Goal: Transaction & Acquisition: Purchase product/service

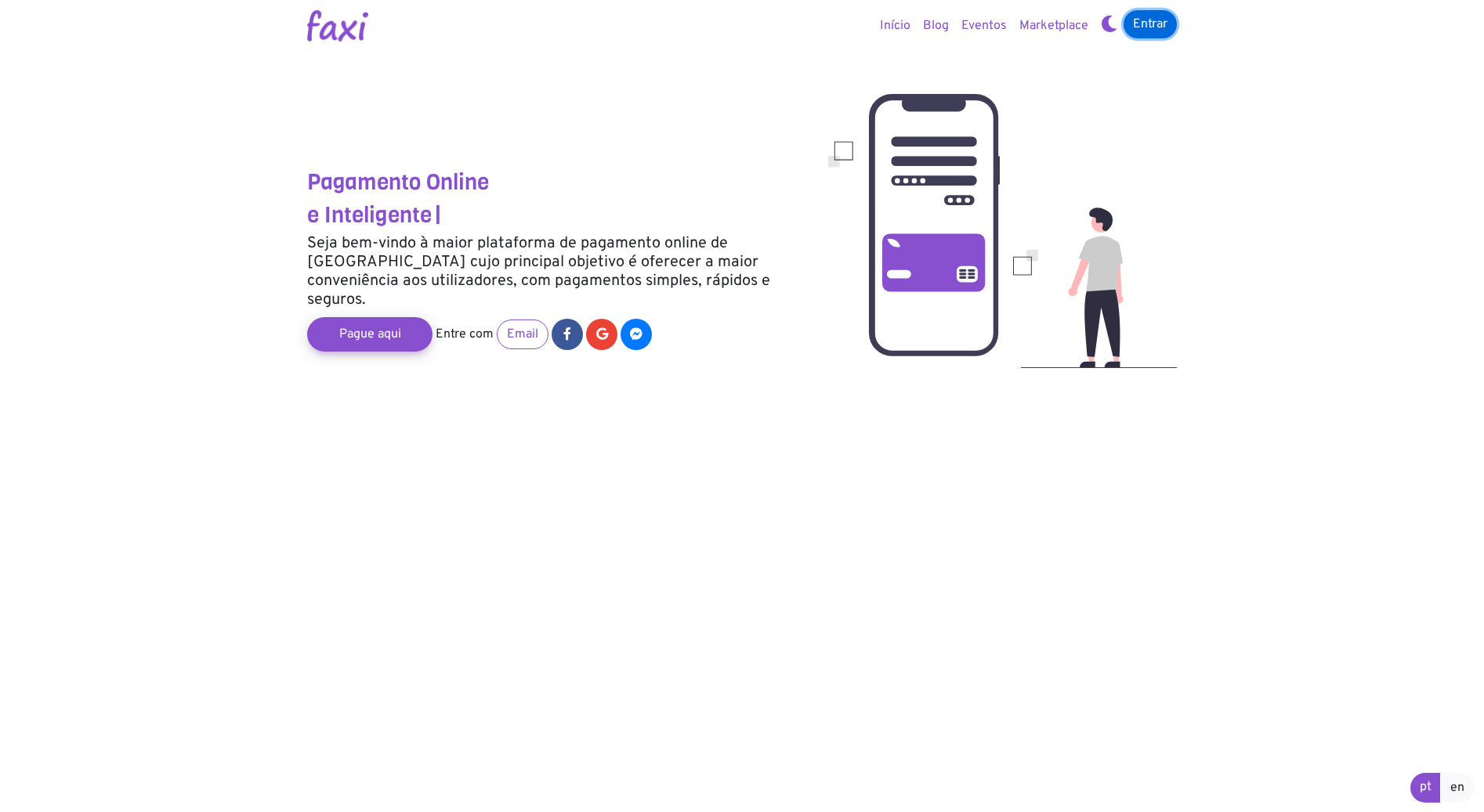
click at [1167, 30] on link "Entrar" at bounding box center [1150, 24] width 53 height 28
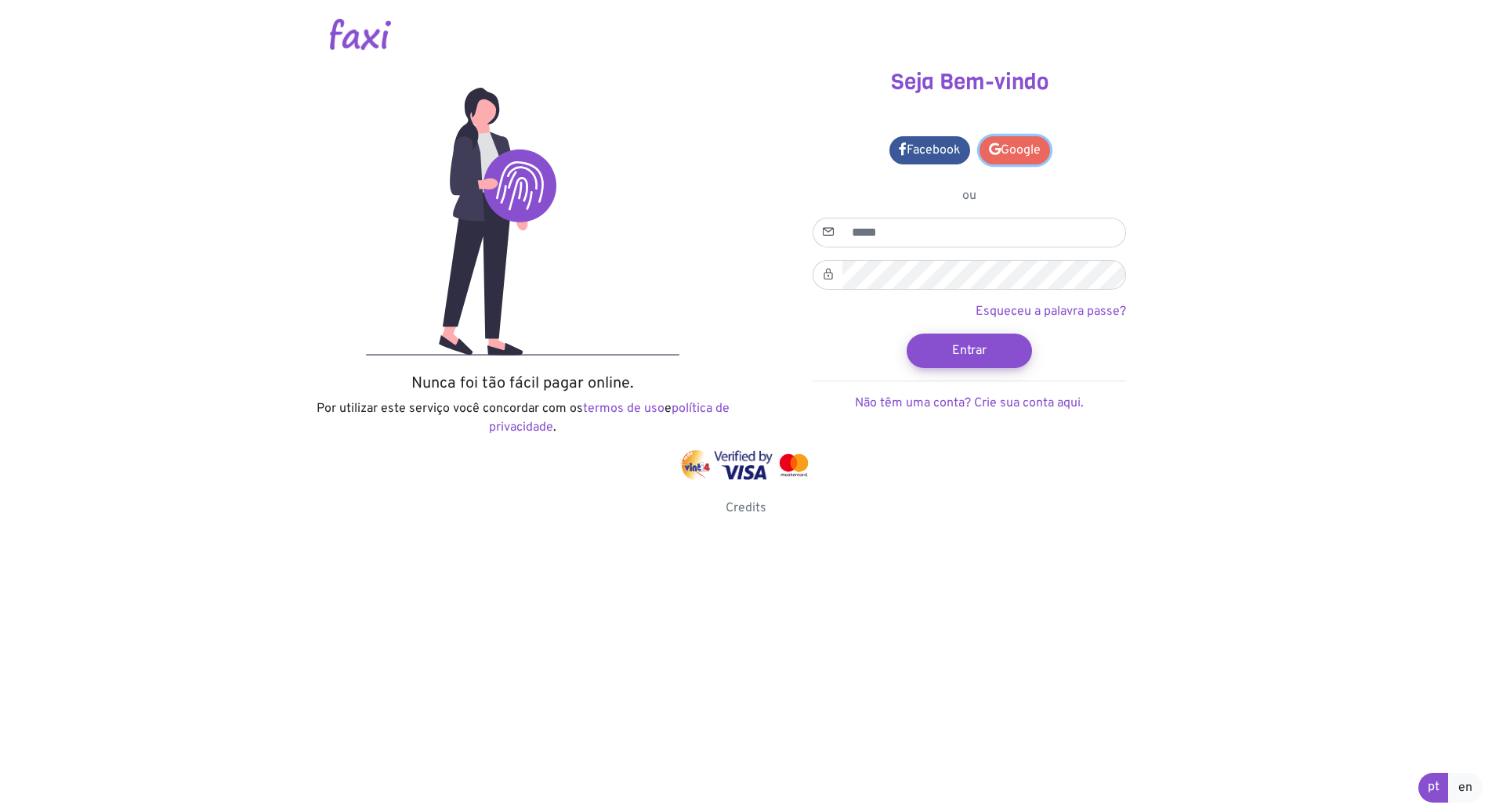
click at [1023, 158] on link "Google" at bounding box center [1015, 149] width 71 height 28
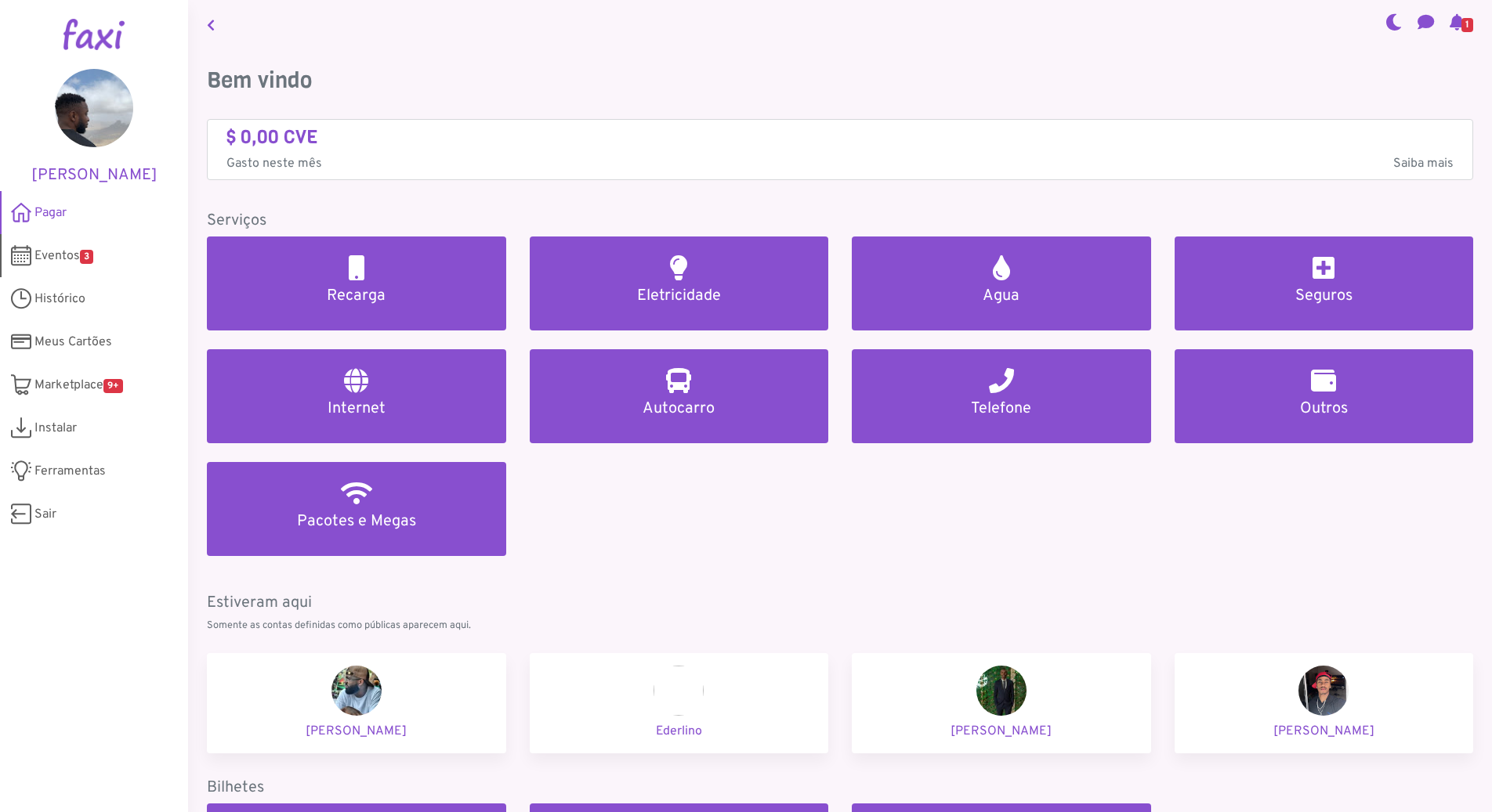
click at [46, 257] on span "Eventos 3" at bounding box center [64, 256] width 59 height 19
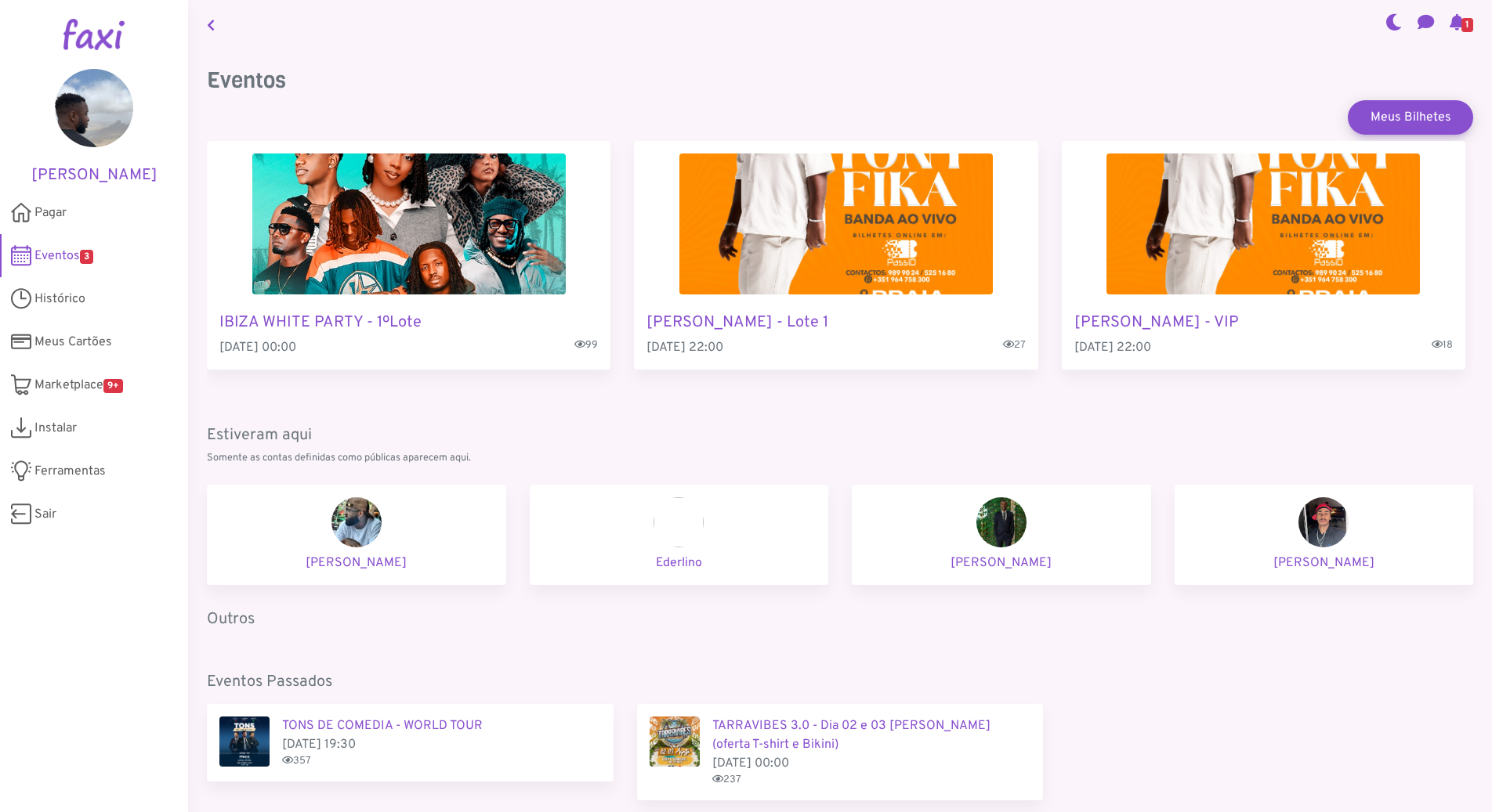
click at [809, 235] on img "2 / 3" at bounding box center [836, 224] width 313 height 141
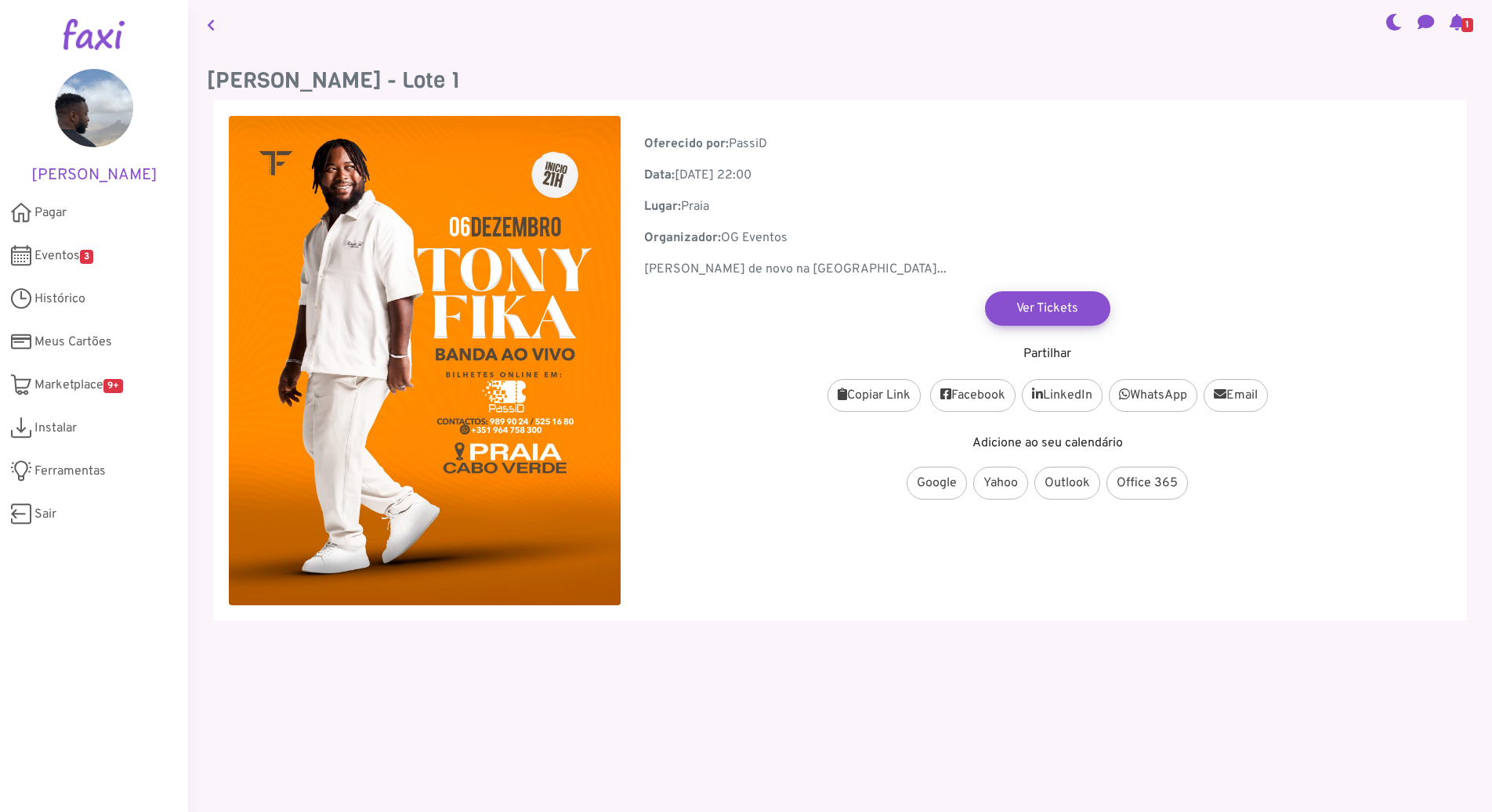
drag, startPoint x: 208, startPoint y: 30, endPoint x: 213, endPoint y: 37, distance: 8.6
click at [207, 30] on icon at bounding box center [210, 24] width 8 height 13
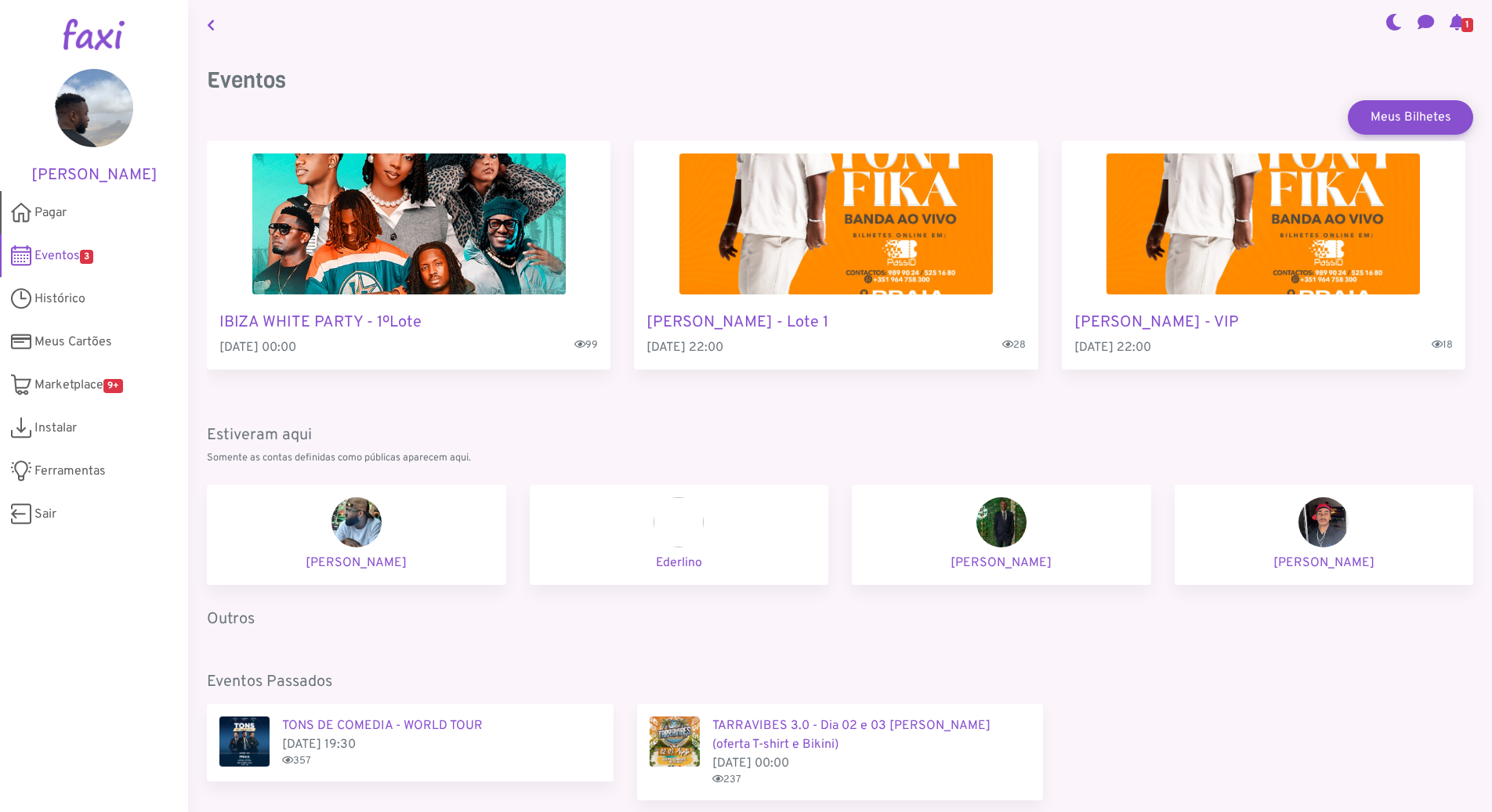
click at [47, 219] on span "Pagar" at bounding box center [51, 213] width 32 height 19
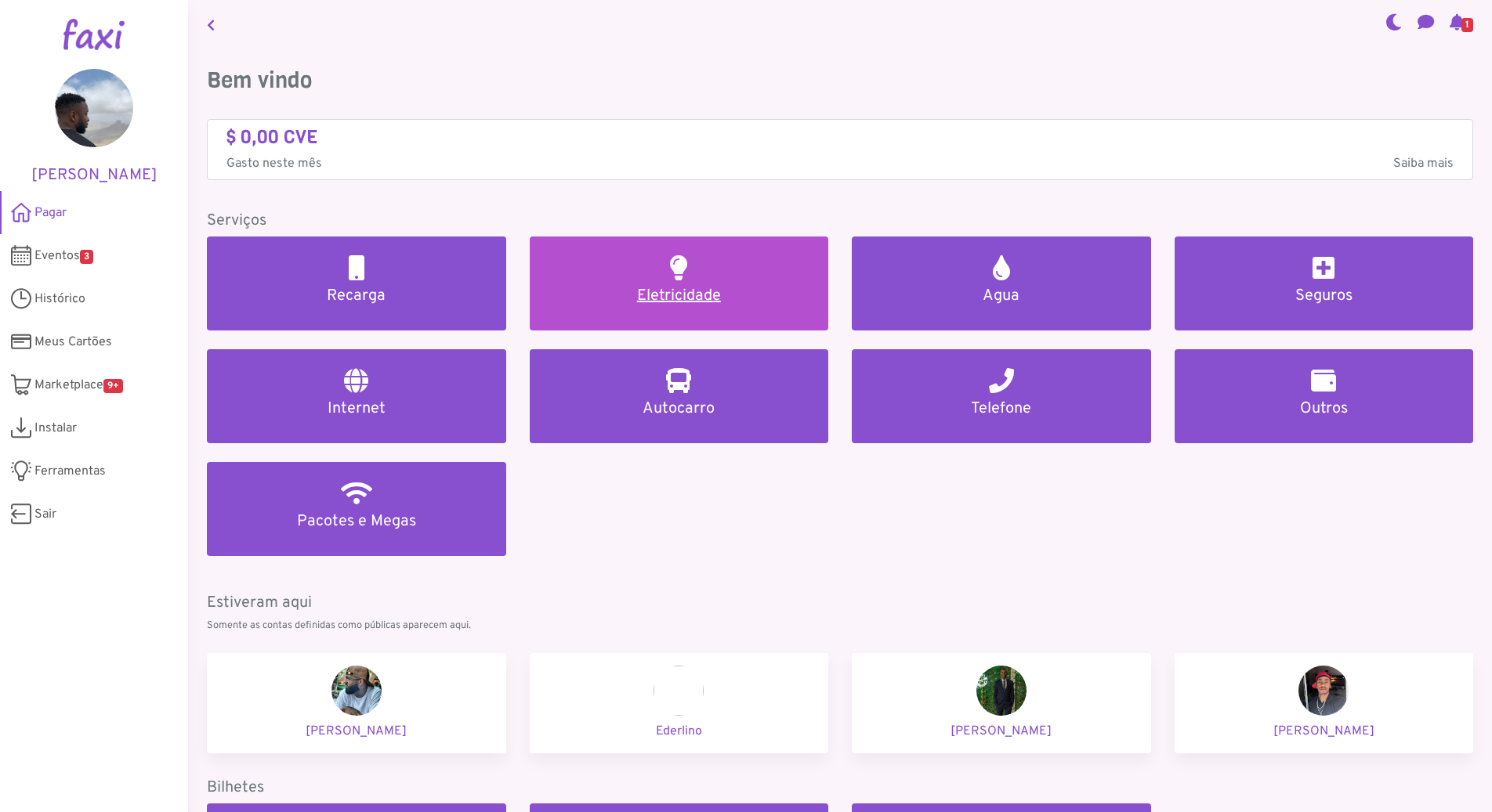
click at [654, 290] on h5 "Eletricidade" at bounding box center [680, 296] width 262 height 19
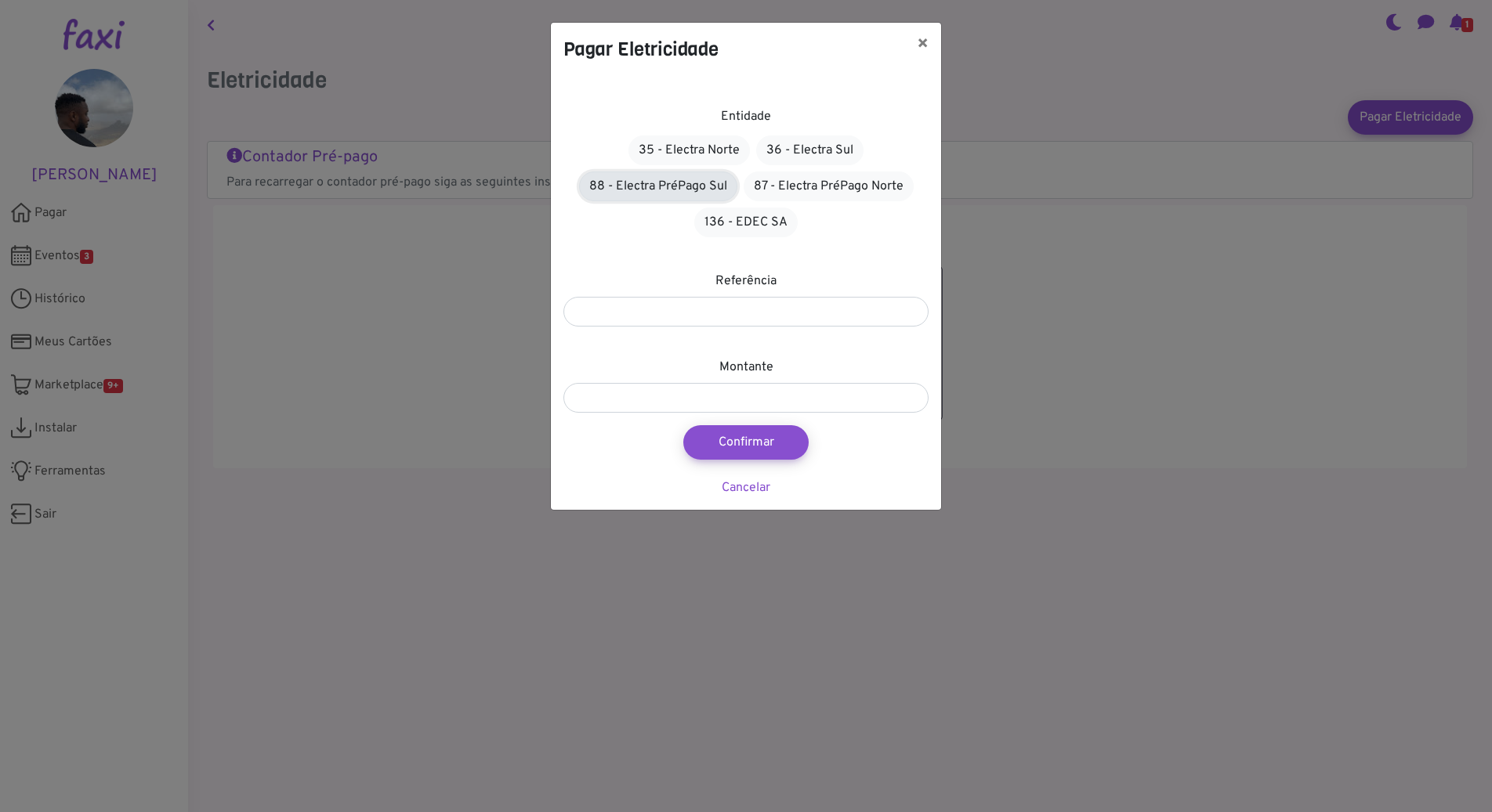
click at [647, 187] on link "88 - Electra PréPago Sul" at bounding box center [658, 186] width 158 height 30
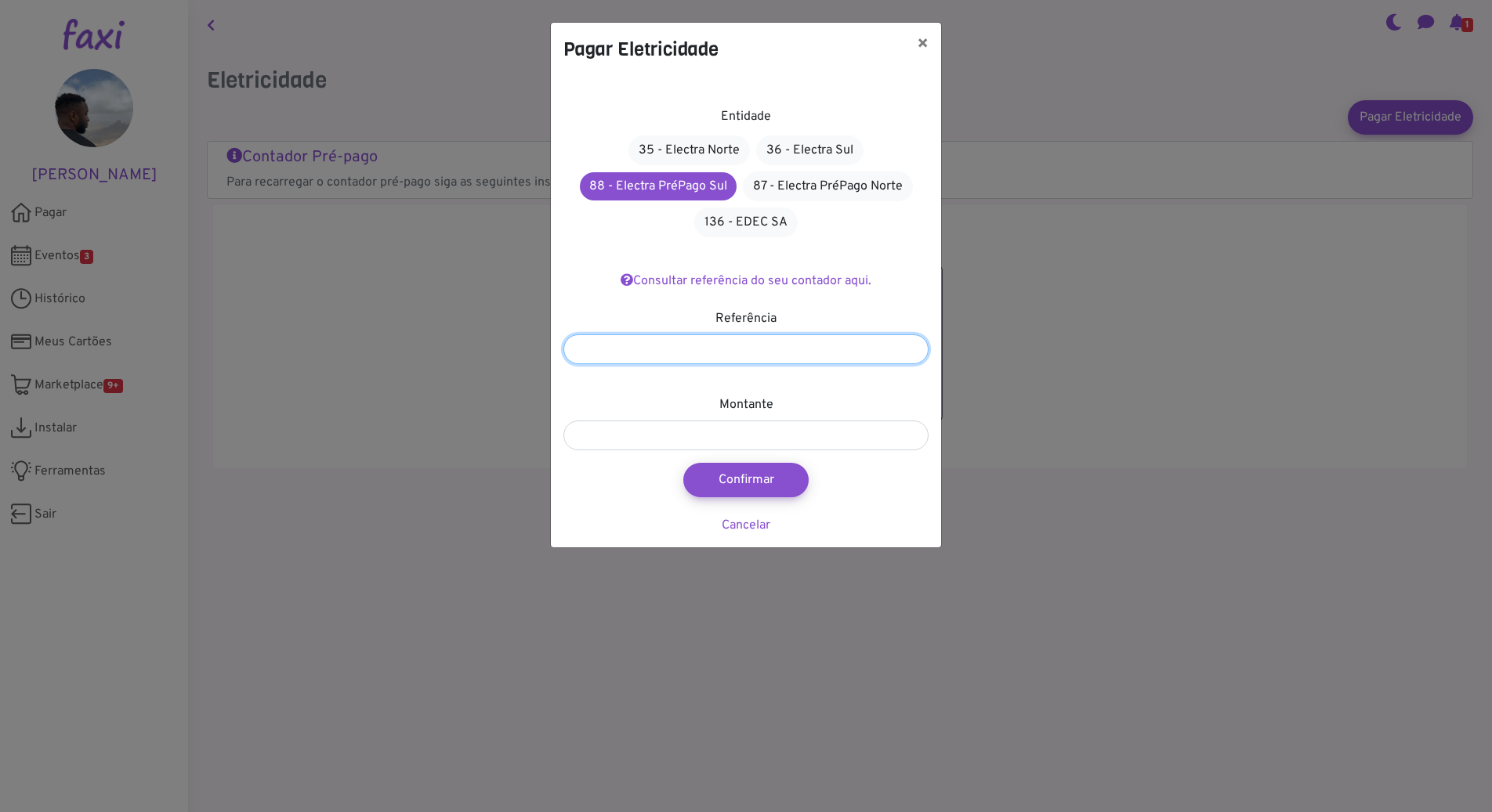
click at [715, 363] on input "number" at bounding box center [746, 349] width 366 height 30
click at [638, 345] on input "number" at bounding box center [746, 349] width 366 height 30
type input "*******"
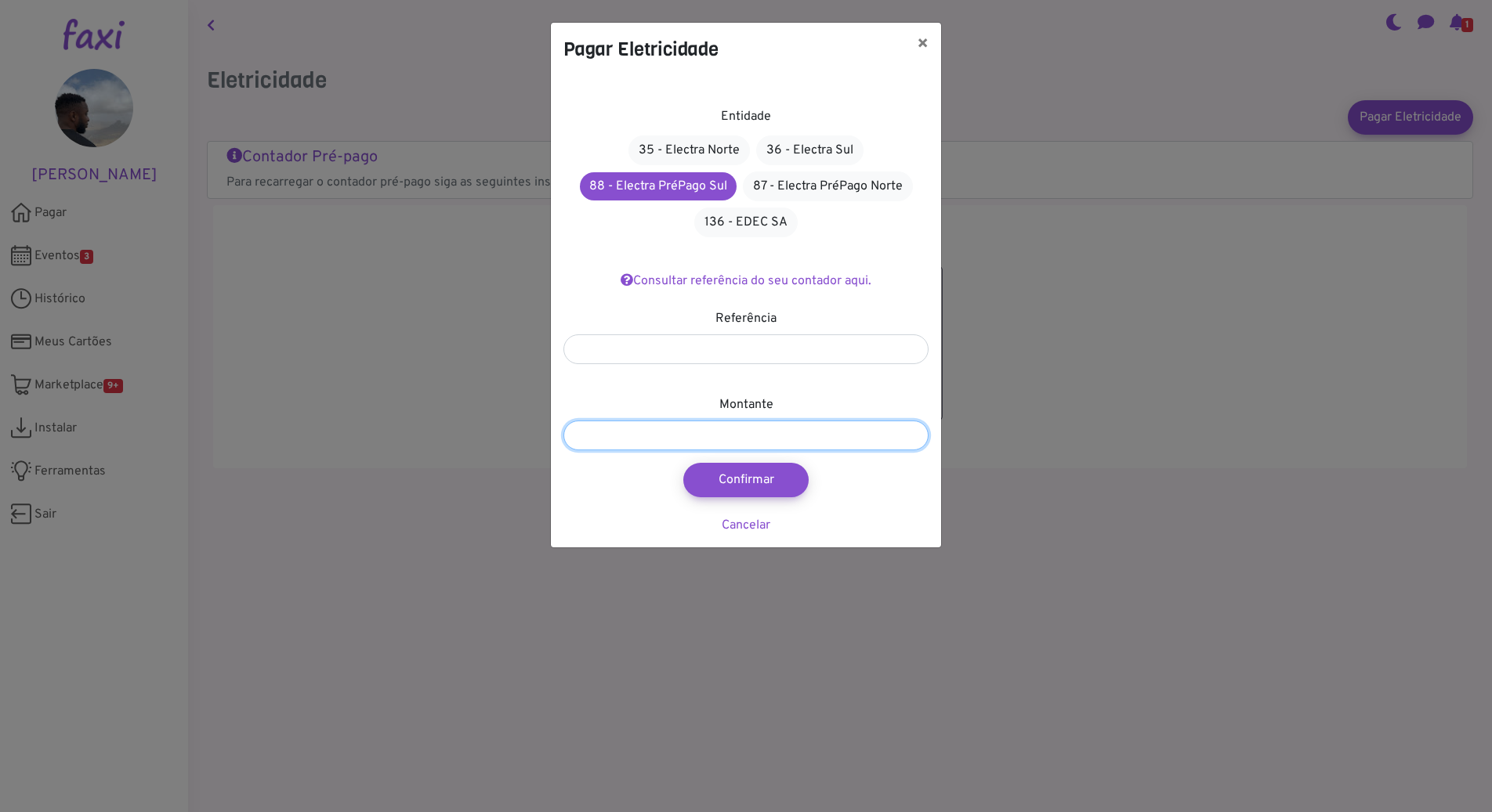
click at [670, 436] on input "number" at bounding box center [746, 435] width 366 height 30
type input "***"
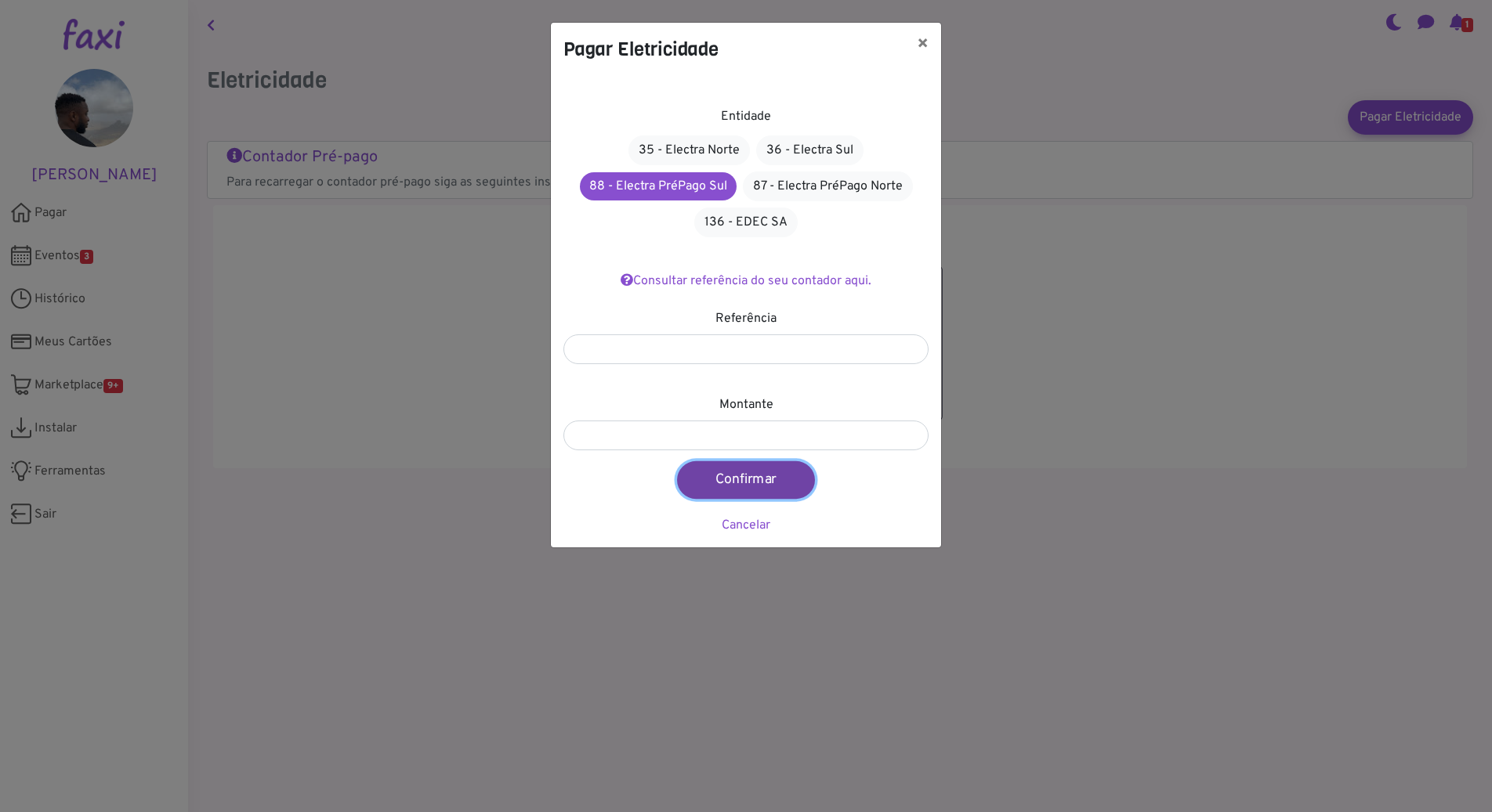
click at [732, 489] on button "Confirmar" at bounding box center [746, 480] width 138 height 38
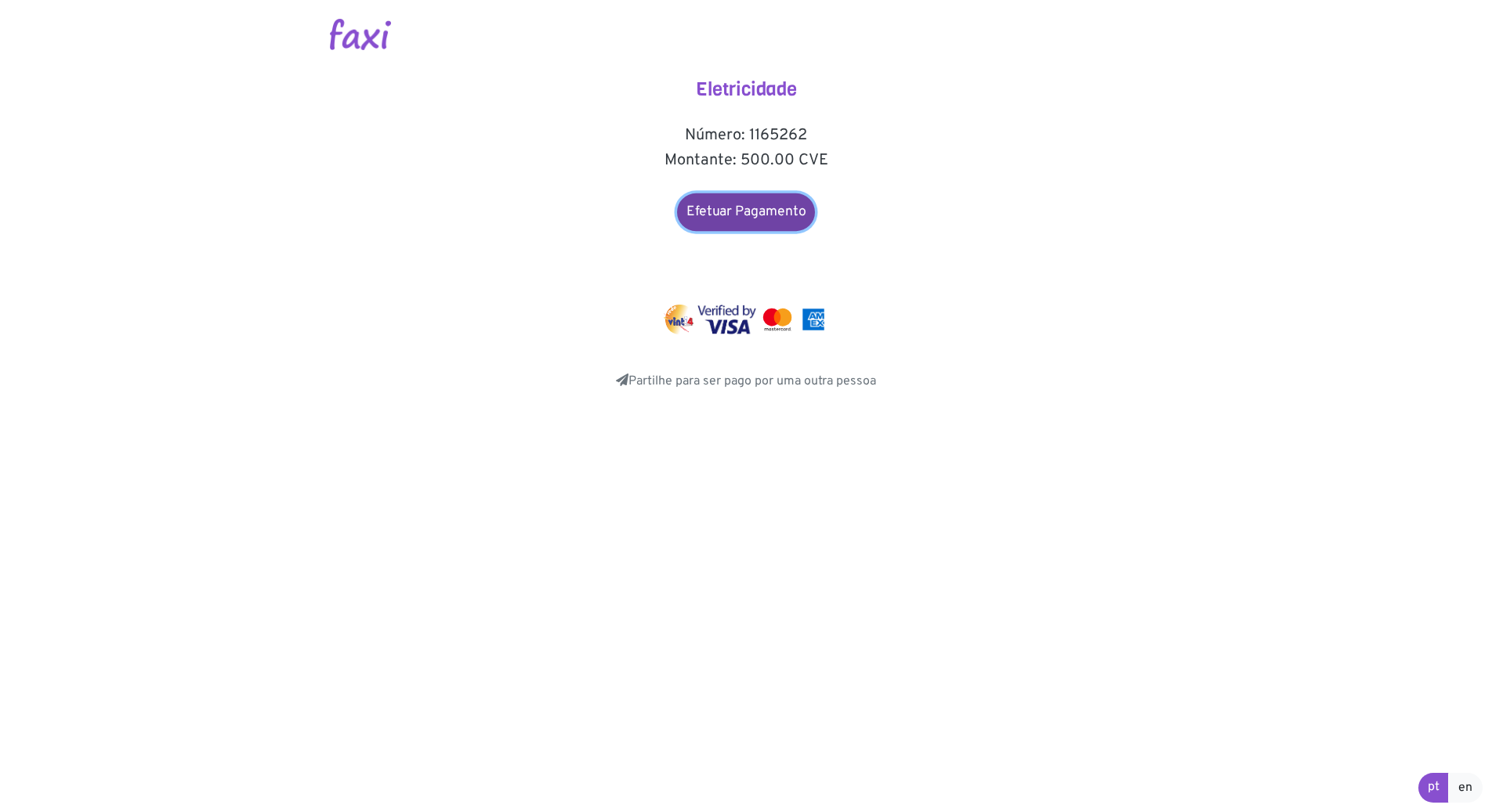
click at [733, 207] on link "Efetuar Pagamento" at bounding box center [746, 212] width 138 height 38
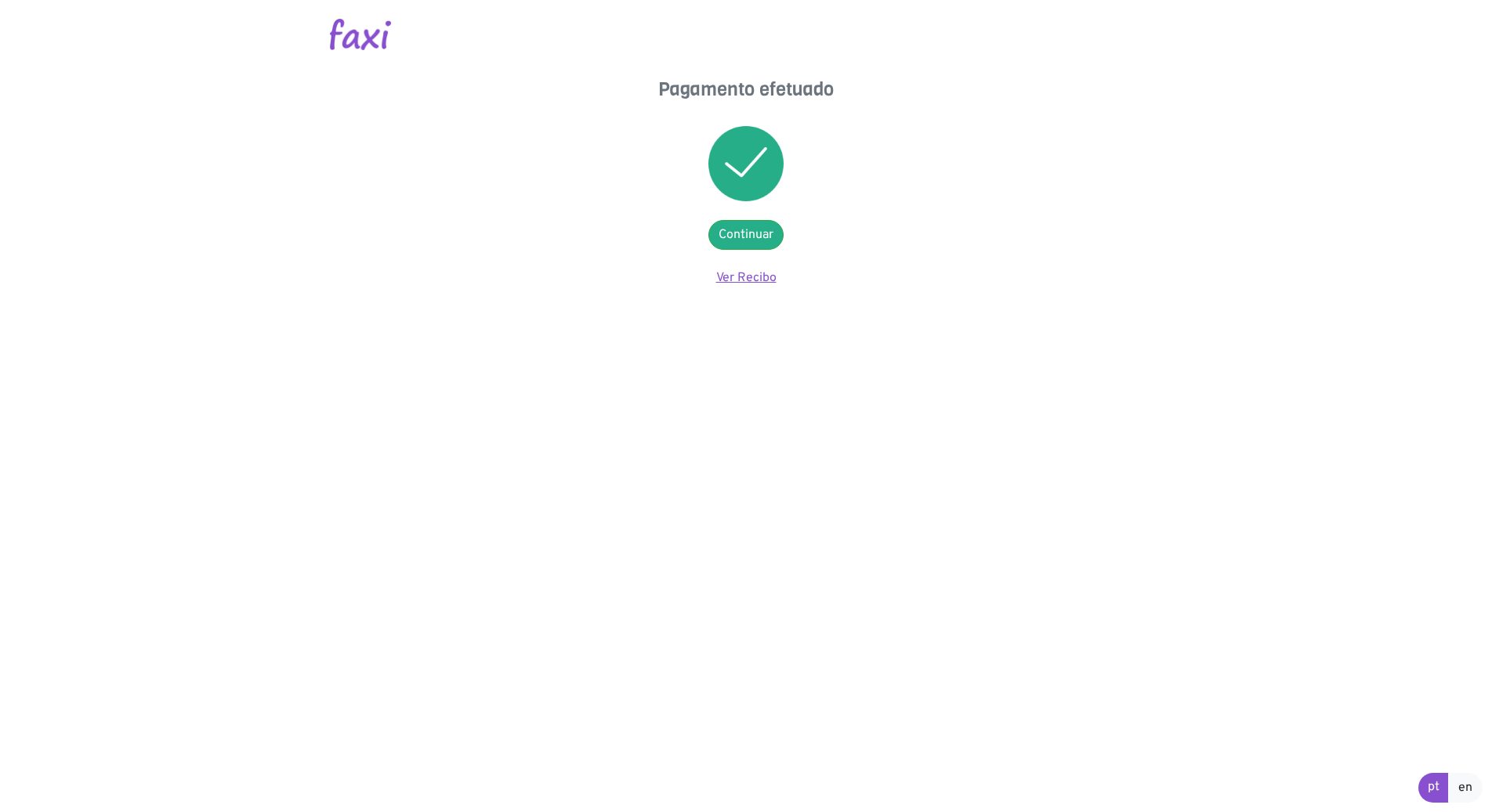
click at [751, 276] on link "Ver Recibo" at bounding box center [746, 278] width 60 height 16
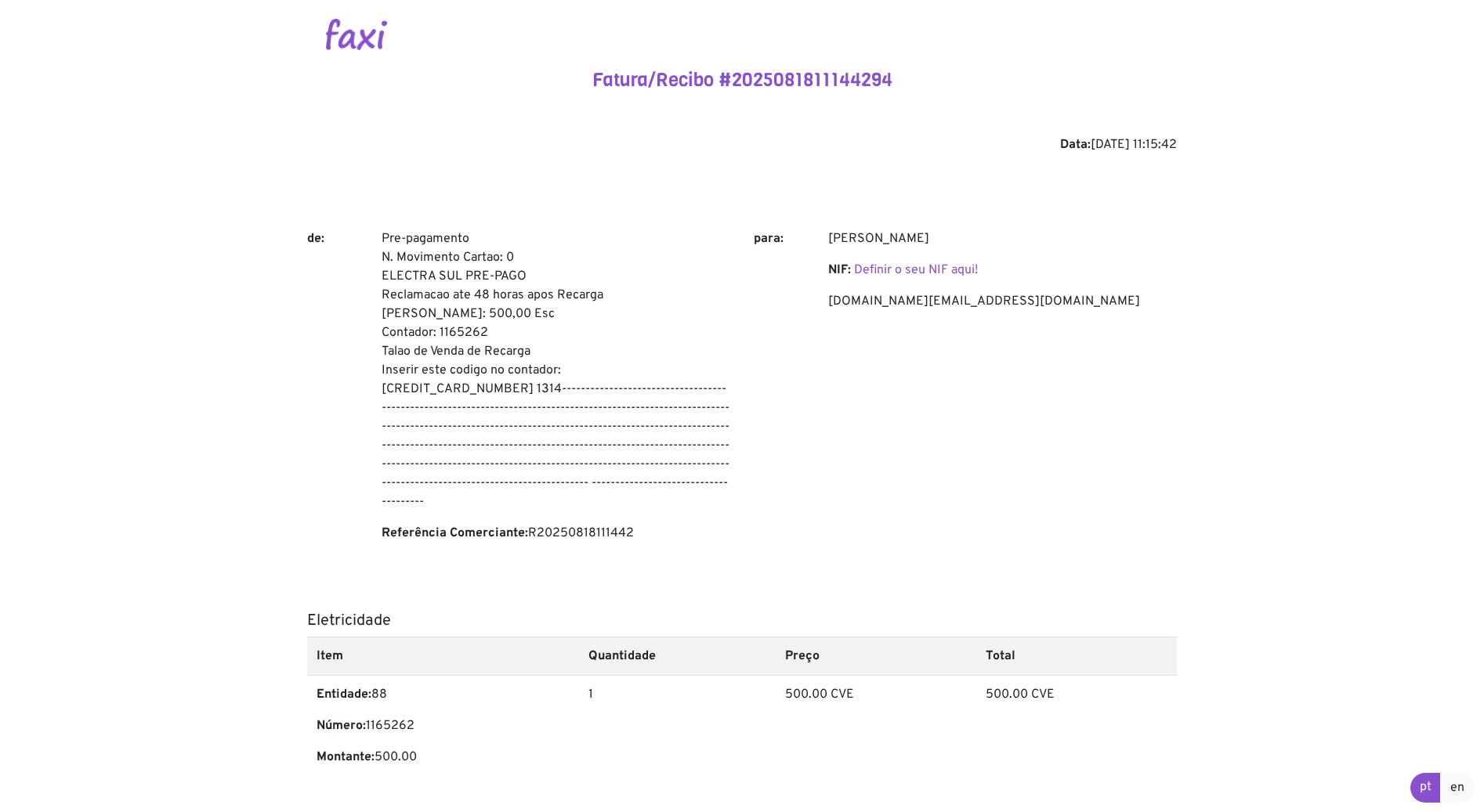
click at [350, 31] on img at bounding box center [356, 34] width 61 height 31
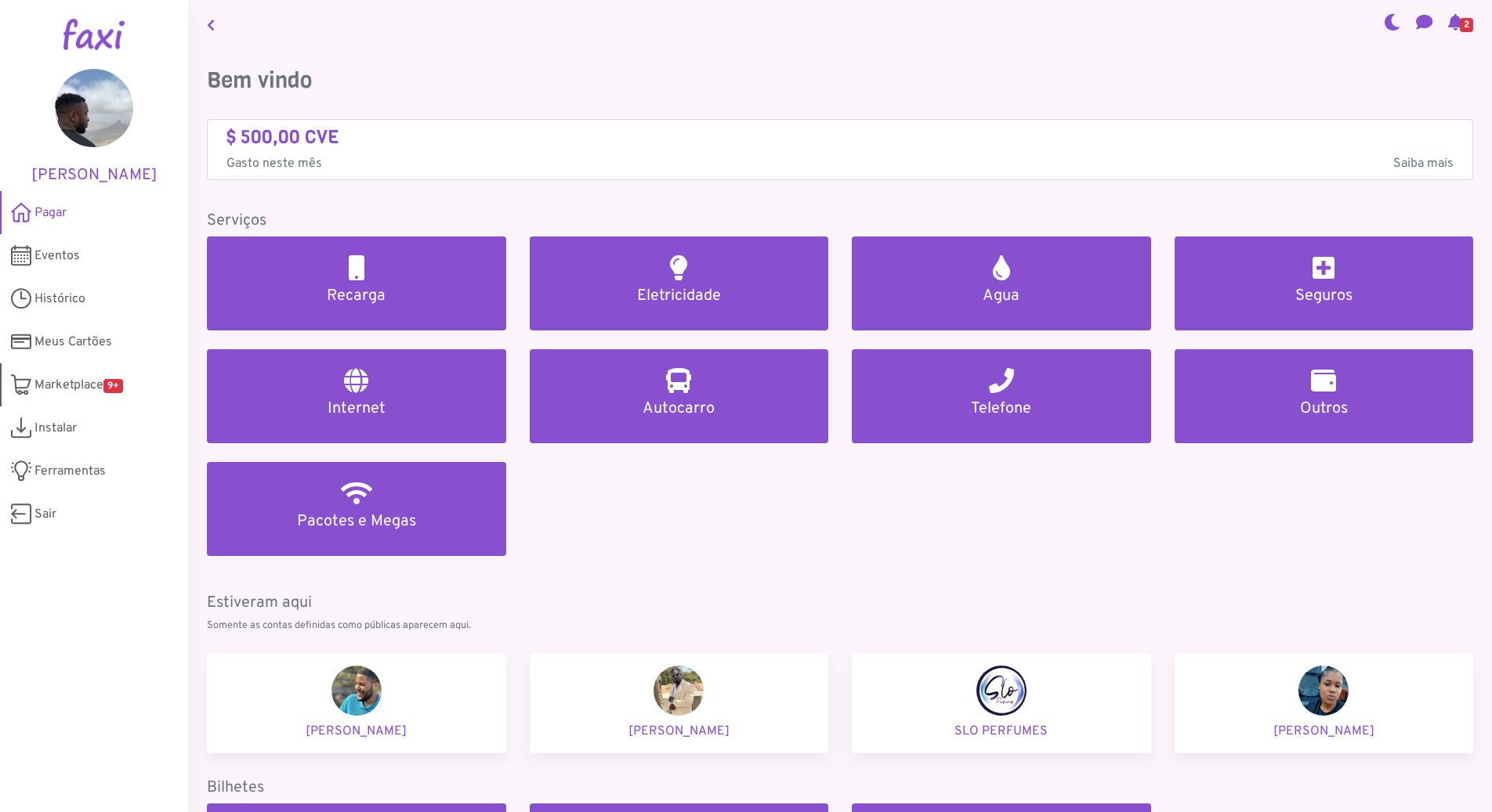
click at [66, 387] on span "Marketplace 9+" at bounding box center [79, 386] width 89 height 19
click at [64, 296] on span "Histórico" at bounding box center [60, 299] width 51 height 19
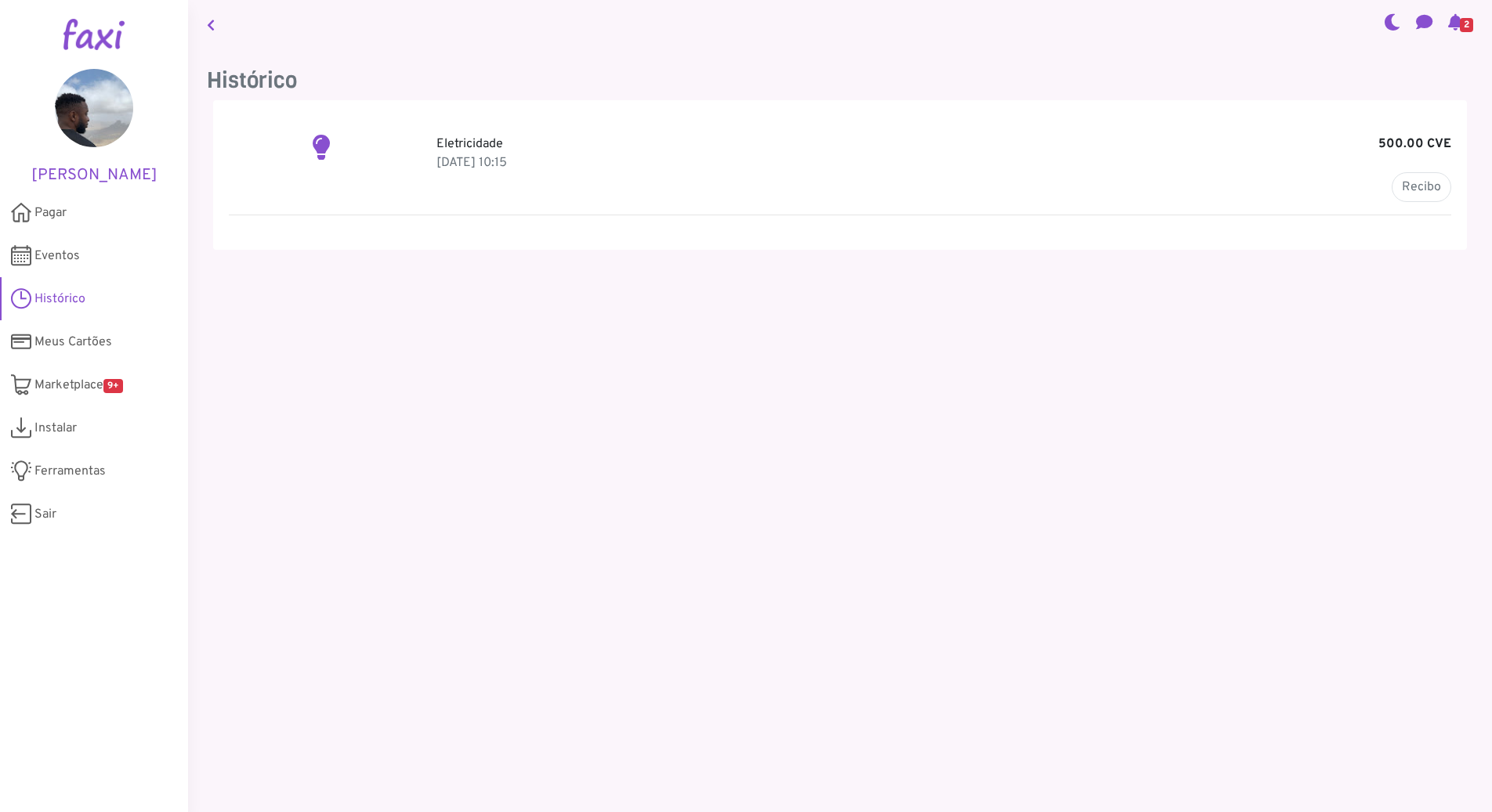
click at [571, 157] on p "18 Aug 2025, 10:15" at bounding box center [944, 163] width 1015 height 19
click at [69, 208] on link "Pagar" at bounding box center [94, 212] width 188 height 43
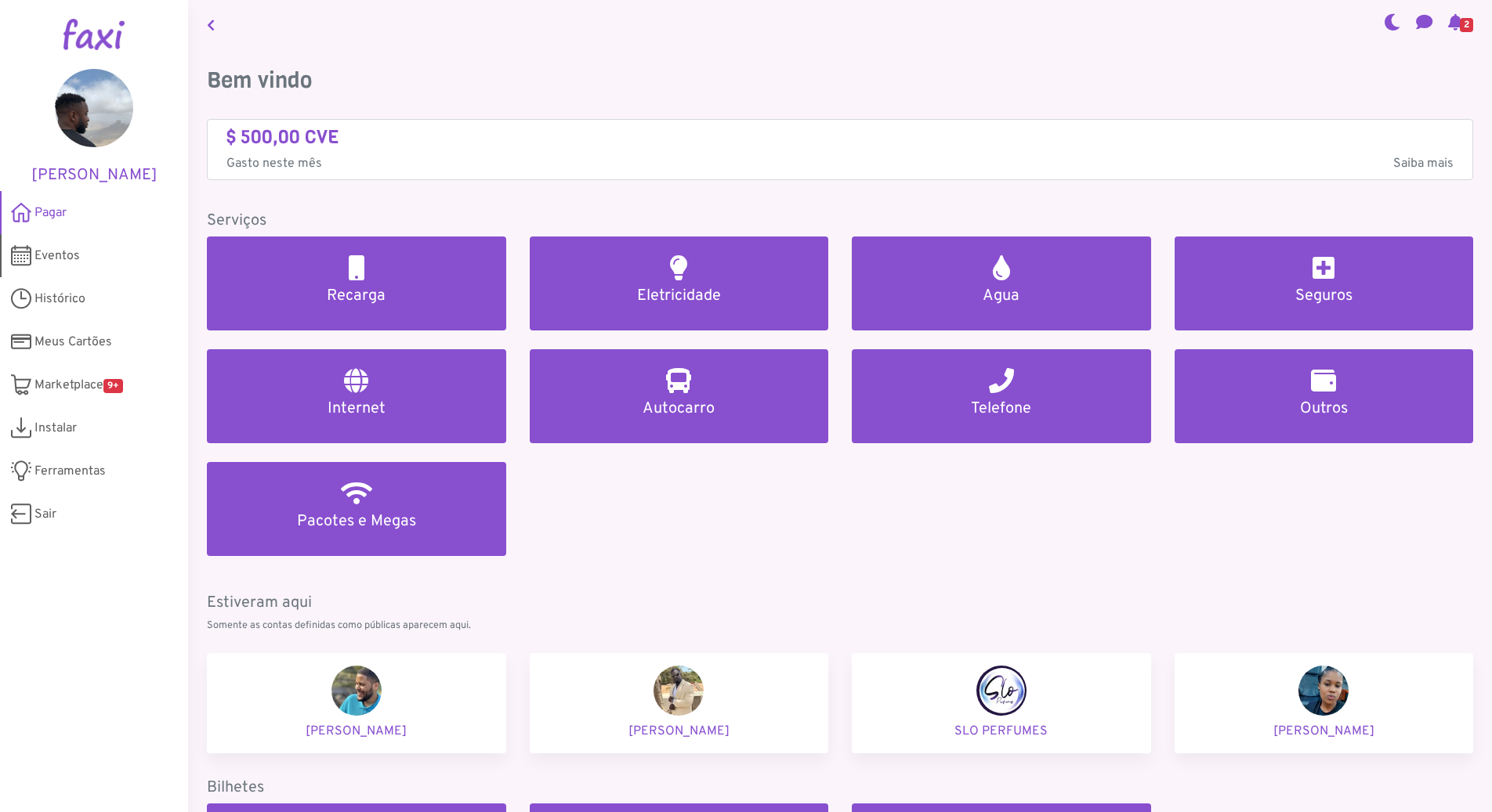
click at [84, 254] on link "Eventos" at bounding box center [94, 256] width 188 height 43
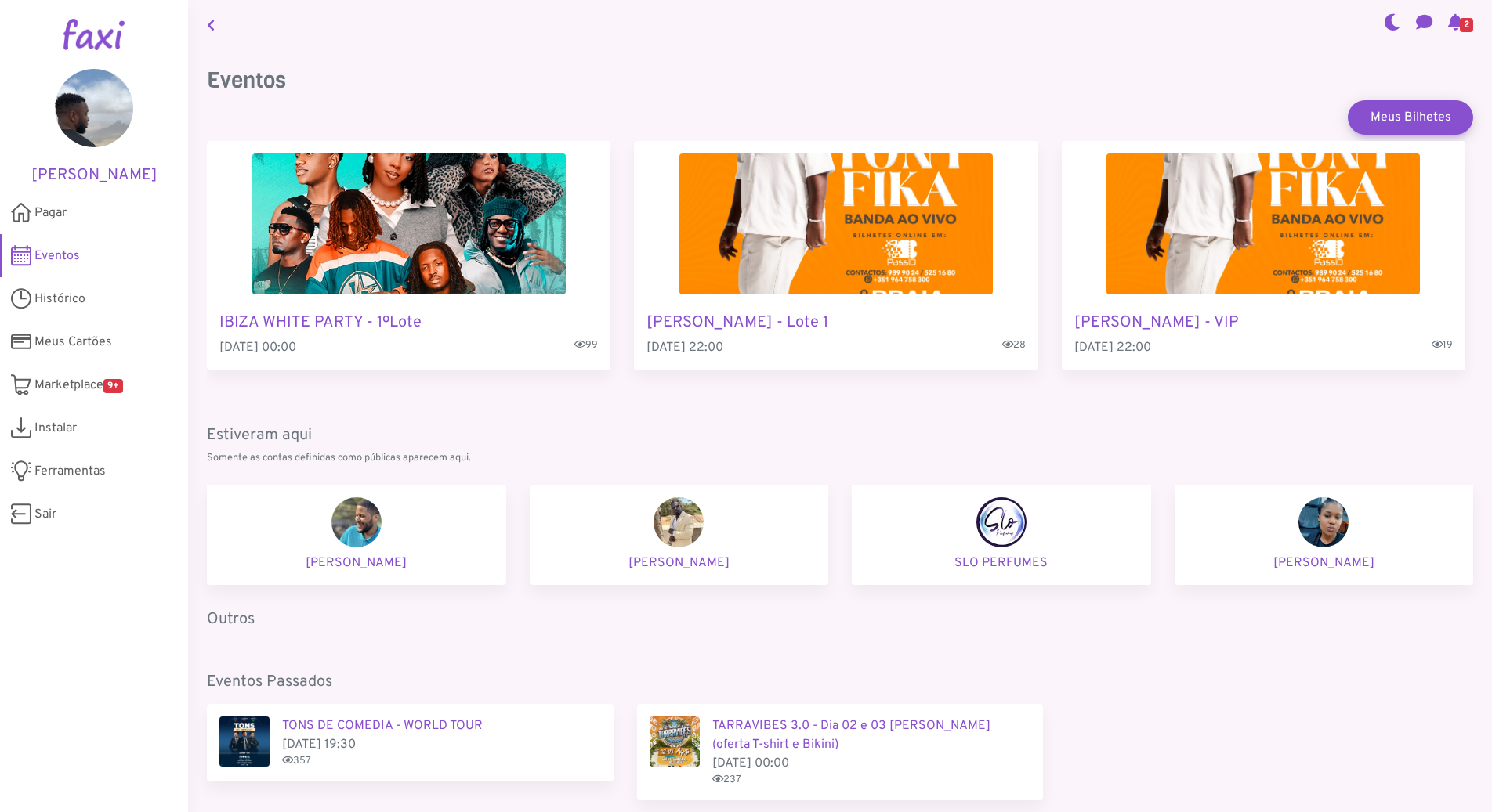
click at [665, 560] on p "Anax Andrade" at bounding box center [679, 563] width 274 height 19
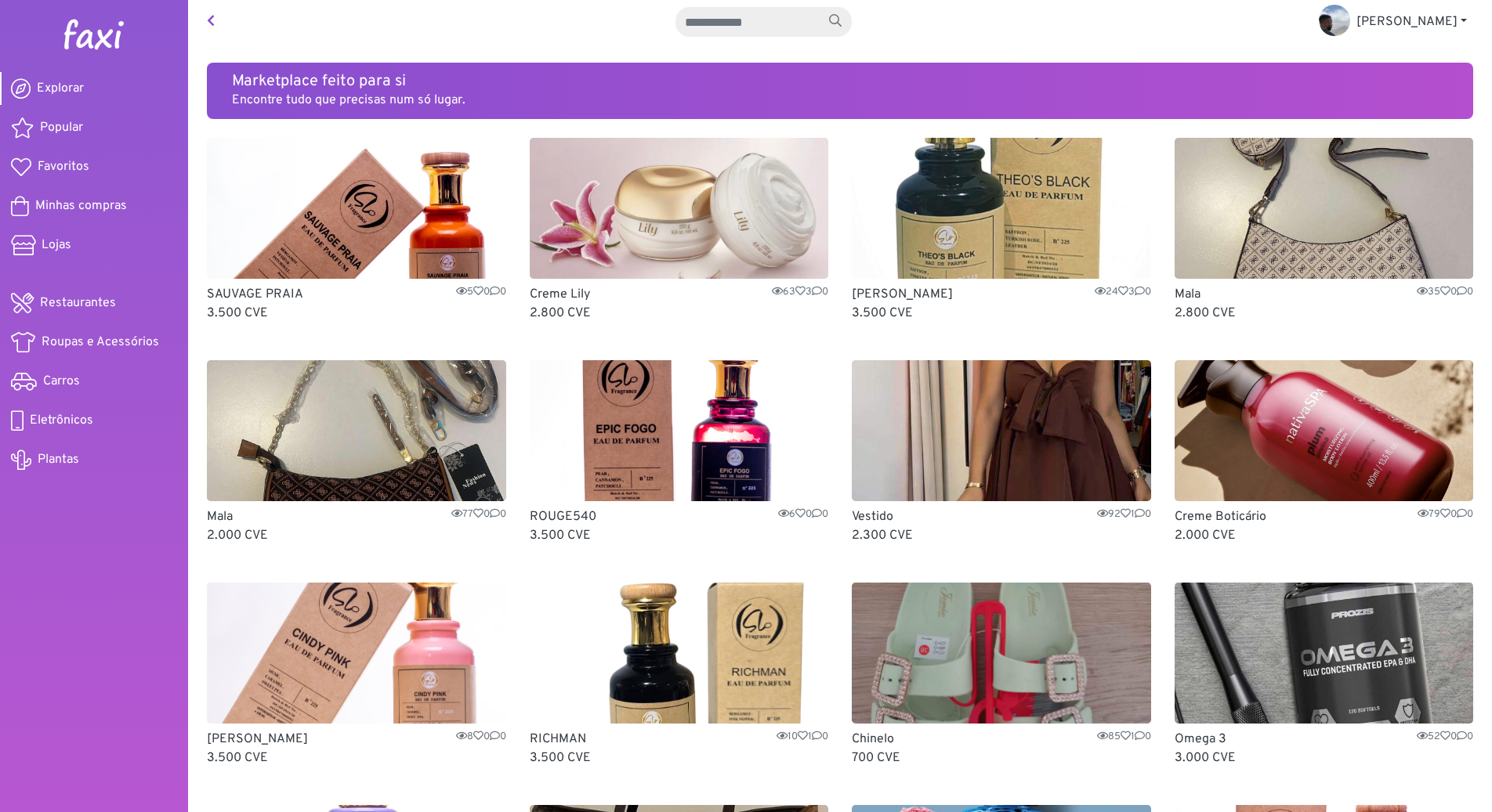
click at [214, 20] on link at bounding box center [211, 21] width 20 height 31
click at [214, 20] on link at bounding box center [211, 21] width 20 height 31
click at [65, 95] on span "Explorar" at bounding box center [61, 89] width 47 height 19
